Goal: Obtain resource: Obtain resource

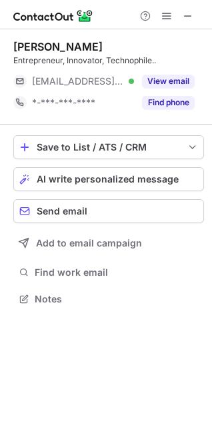
scroll to position [290, 212]
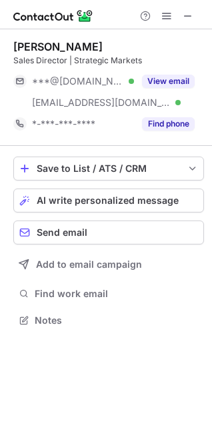
scroll to position [311, 212]
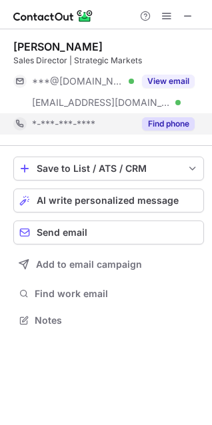
click at [178, 121] on button "Find phone" at bounding box center [168, 123] width 53 height 13
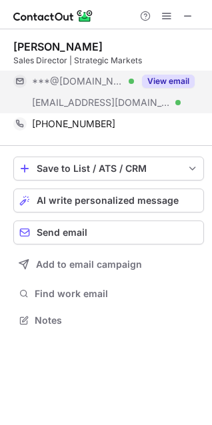
click at [174, 77] on button "View email" at bounding box center [168, 81] width 53 height 13
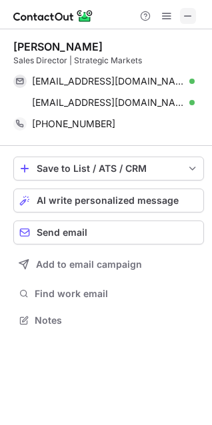
click at [187, 16] on span at bounding box center [187, 16] width 11 height 11
